Goal: Information Seeking & Learning: Learn about a topic

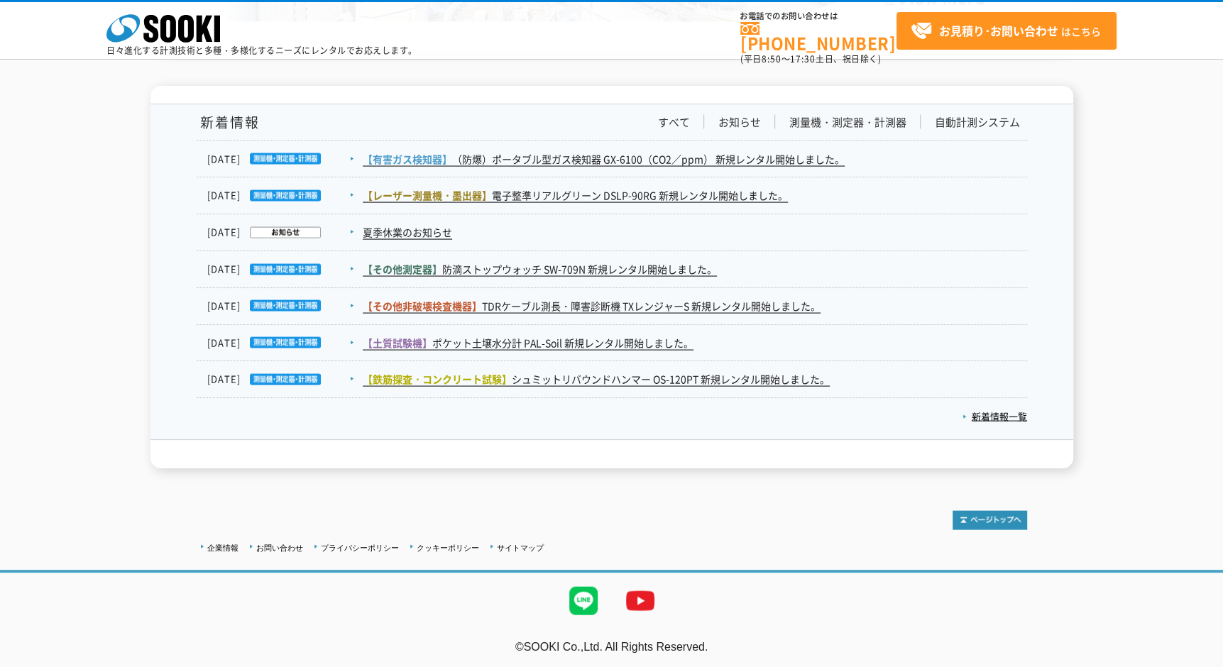
scroll to position [2306, 0]
click at [212, 544] on link "企業情報" at bounding box center [222, 548] width 31 height 9
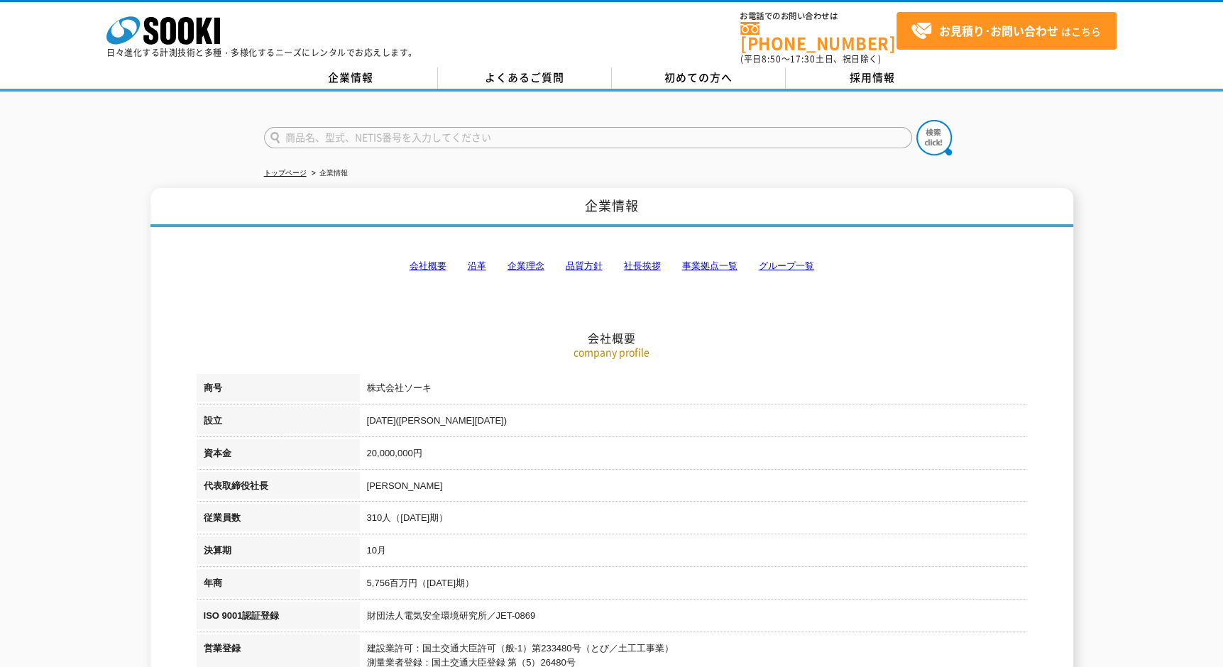
click at [764, 260] on link "グループ一覧" at bounding box center [786, 265] width 55 height 11
click at [440, 260] on link "会社概要" at bounding box center [427, 265] width 37 height 11
click at [869, 67] on link "採用情報" at bounding box center [873, 77] width 174 height 21
